Goal: Information Seeking & Learning: Learn about a topic

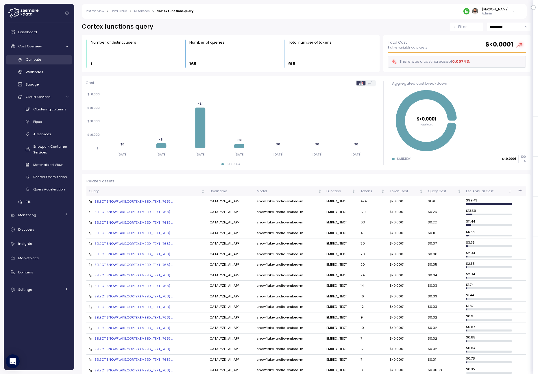
click at [56, 62] on div "Compute" at bounding box center [47, 60] width 42 height 6
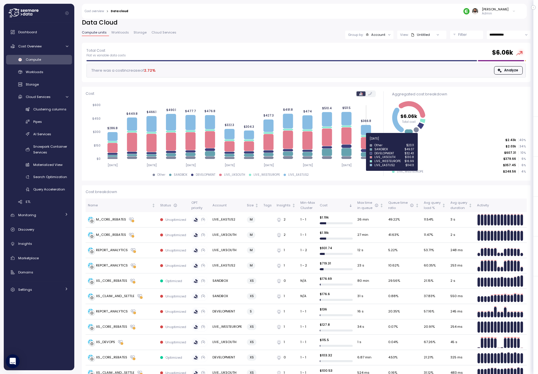
scroll to position [8, 0]
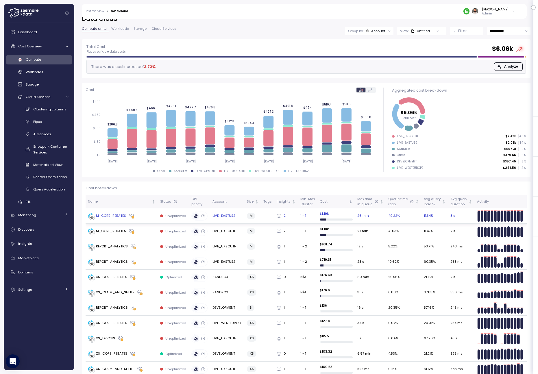
click at [234, 218] on td "LIVE_EASTUS2" at bounding box center [227, 215] width 35 height 15
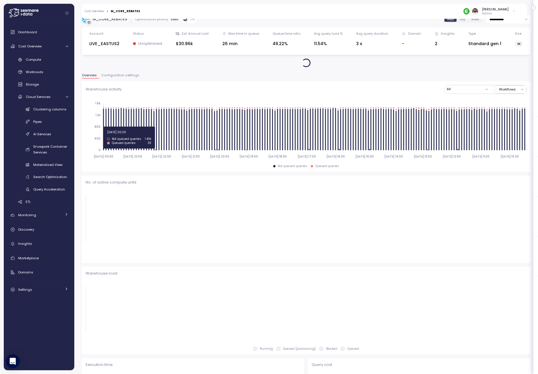
scroll to position [6, 0]
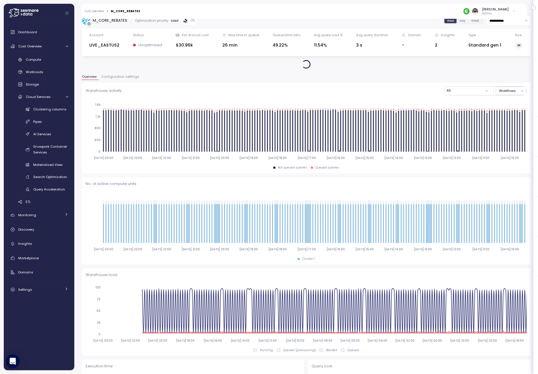
click at [128, 83] on div "Warehouse activity All Workflows [DATE] 00:00 [DATE] 23:00 [DATE] 22:00 [DATE] …" at bounding box center [306, 128] width 448 height 91
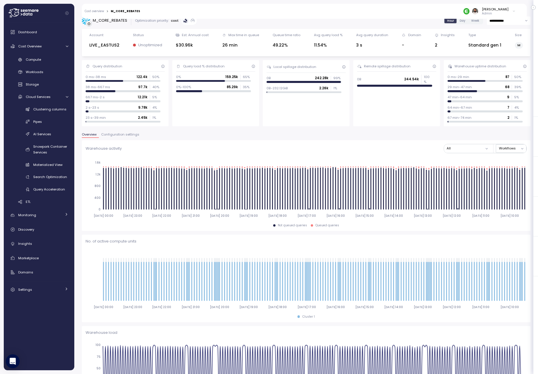
click at [126, 76] on div "0 ms-38 ms 122.4k 50 %" at bounding box center [123, 77] width 75 height 5
click at [125, 73] on div "Query distribution 0 ms-38 ms 122.4k 50 % 38 ms-667 ms 97.7k 40 % 667 ms-2 s 12…" at bounding box center [125, 93] width 87 height 66
click at [122, 133] on span "Configuration settings" at bounding box center [120, 134] width 38 height 3
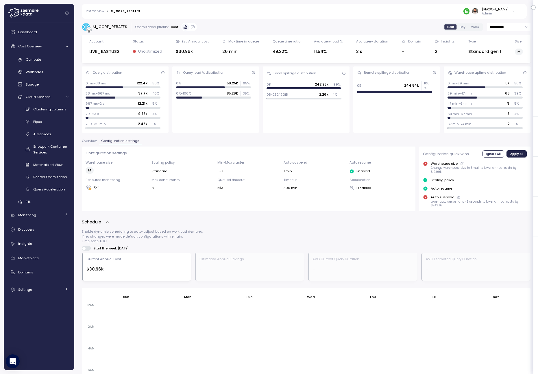
click at [91, 145] on div "Overview Configuration settings" at bounding box center [306, 143] width 448 height 8
click at [93, 141] on span "Overview" at bounding box center [89, 140] width 15 height 3
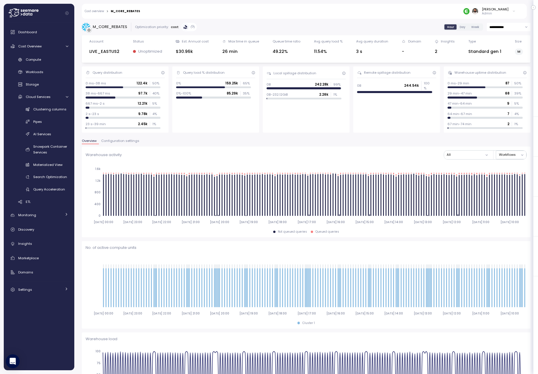
click at [455, 50] on div "Standard gen 1" at bounding box center [484, 51] width 33 height 7
click at [455, 11] on div "[PERSON_NAME]" at bounding box center [495, 9] width 27 height 5
click at [455, 66] on div "Copy account id" at bounding box center [489, 65] width 46 height 5
click at [455, 145] on div "Overview Configuration settings" at bounding box center [306, 143] width 448 height 8
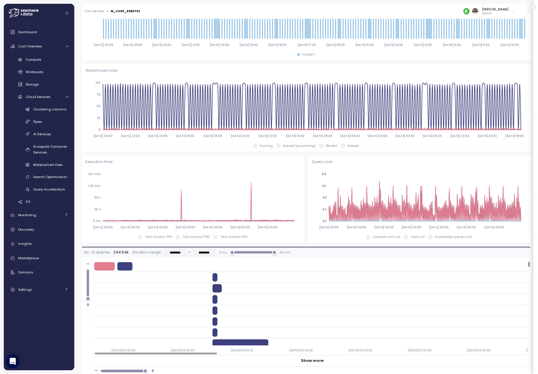
scroll to position [191, 0]
